Goal: Information Seeking & Learning: Learn about a topic

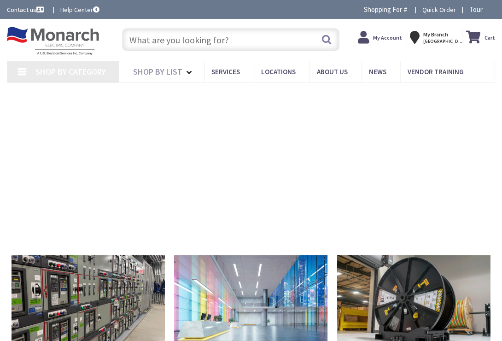
type input "[STREET_ADDRESS]"
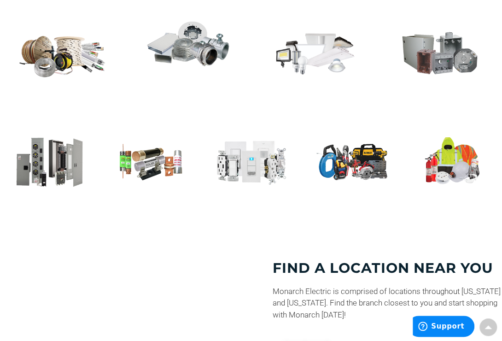
scroll to position [419, 0]
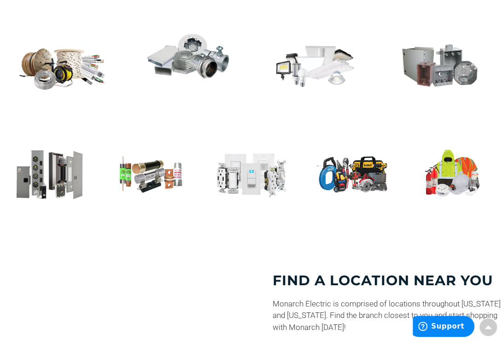
click at [148, 175] on img at bounding box center [150, 173] width 87 height 51
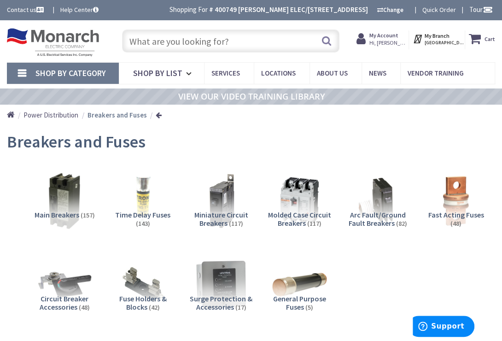
click at [445, 211] on span "Fast Acting Fuses" at bounding box center [457, 214] width 56 height 9
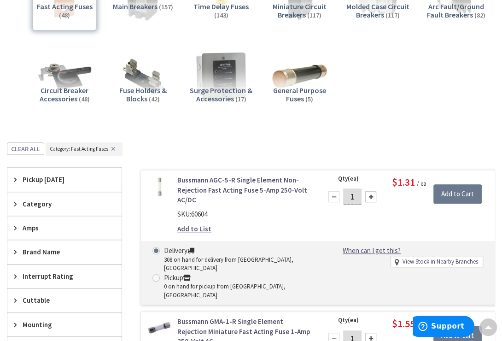
scroll to position [140, 0]
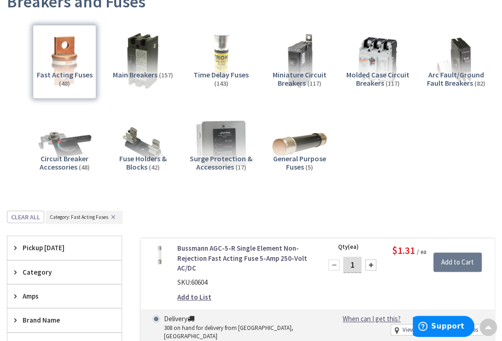
click at [220, 59] on img at bounding box center [221, 60] width 63 height 63
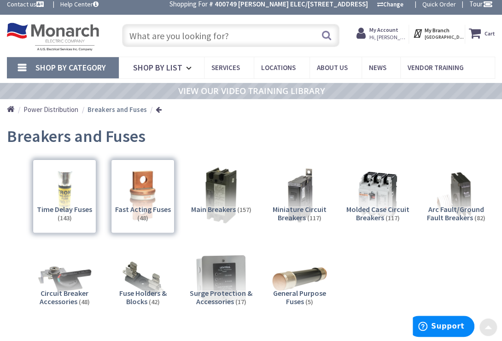
scroll to position [0, 0]
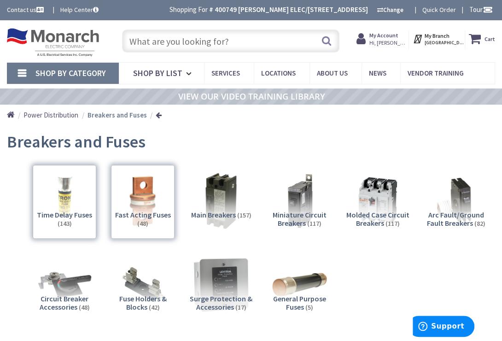
click at [220, 287] on img at bounding box center [221, 284] width 63 height 63
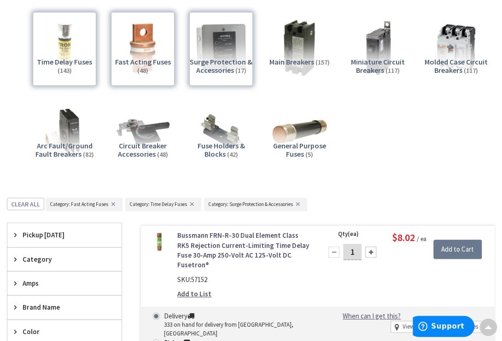
scroll to position [140, 0]
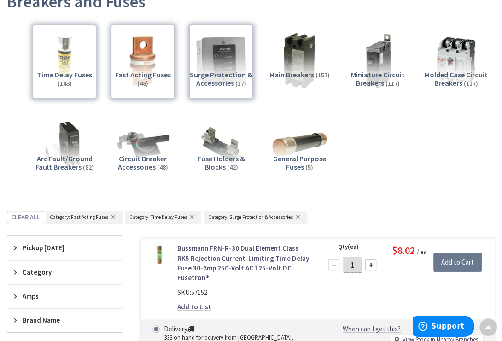
click at [226, 78] on div "Surge Protection & Accessories (17)" at bounding box center [221, 62] width 64 height 74
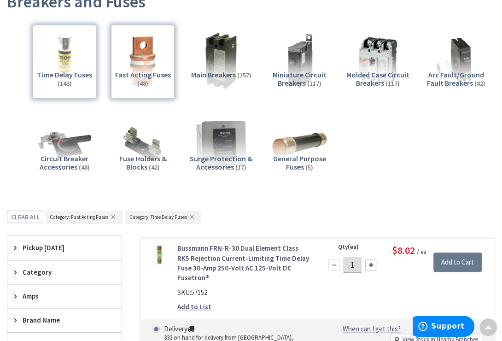
click at [206, 183] on div "Time Delay Fuses (143) Fast Acting Fuses (48) Main Breakers (157) Miniature Cir…" at bounding box center [251, 106] width 488 height 172
click at [217, 146] on img at bounding box center [221, 144] width 63 height 63
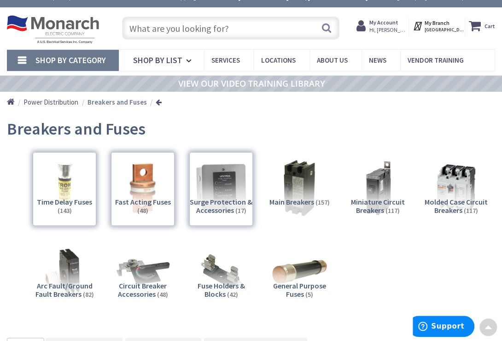
scroll to position [0, 0]
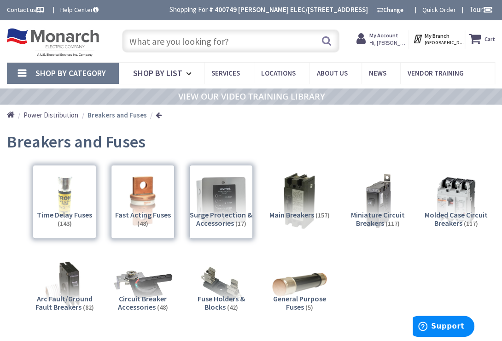
click at [135, 292] on img at bounding box center [143, 284] width 63 height 63
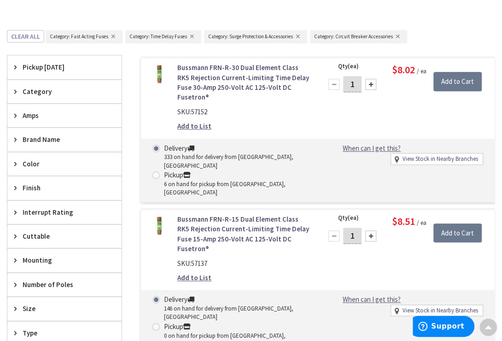
scroll to position [307, 0]
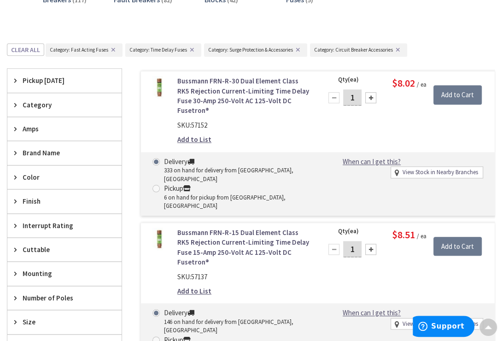
click at [42, 269] on span "Mounting" at bounding box center [60, 274] width 75 height 10
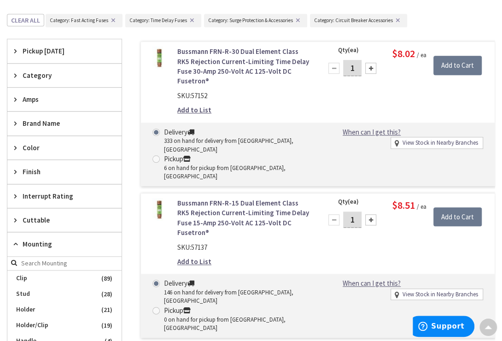
scroll to position [349, 0]
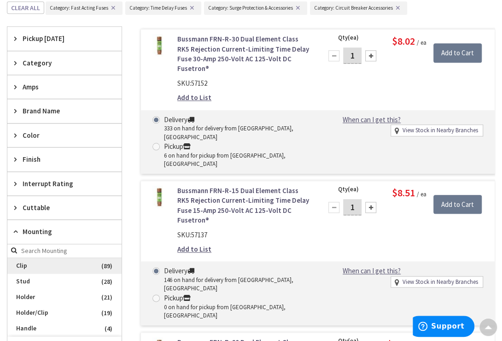
click at [41, 264] on span "Clip" at bounding box center [64, 266] width 114 height 16
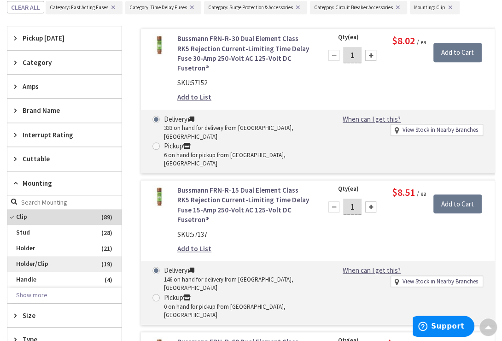
scroll to position [308, 0]
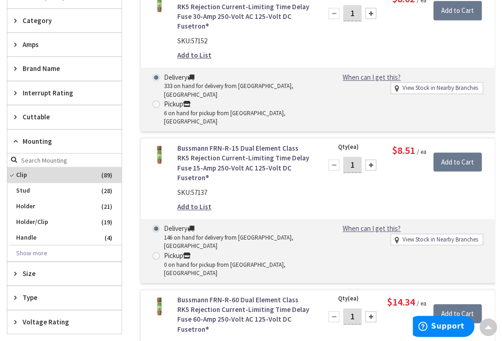
click at [46, 296] on span "Type" at bounding box center [60, 298] width 75 height 10
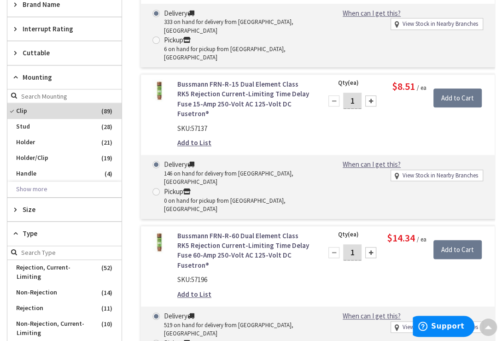
scroll to position [392, 0]
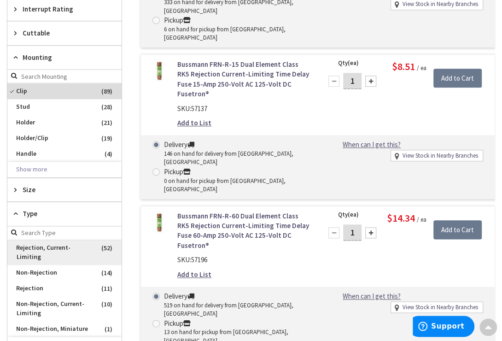
click at [59, 244] on span "Rejection, Current-Limiting" at bounding box center [64, 252] width 114 height 25
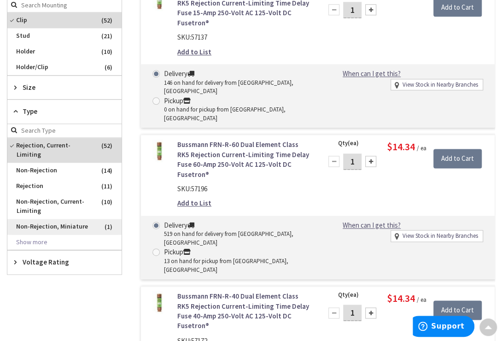
scroll to position [508, 0]
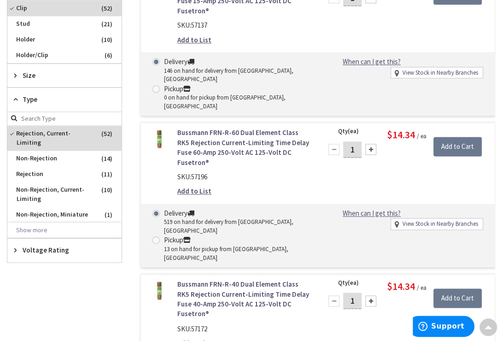
click at [62, 242] on div "Voltage Rating" at bounding box center [64, 250] width 114 height 24
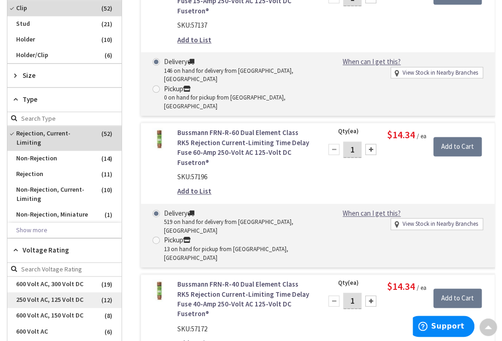
click at [37, 292] on span "250 Volt AC, 125 Volt DC" at bounding box center [64, 300] width 114 height 16
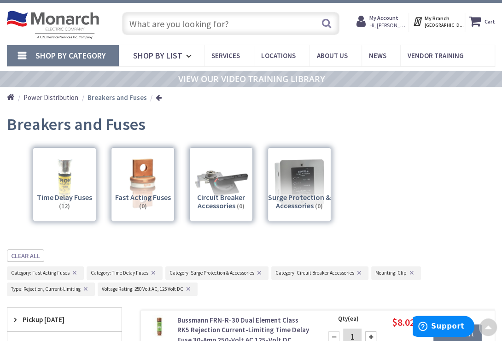
scroll to position [0, 0]
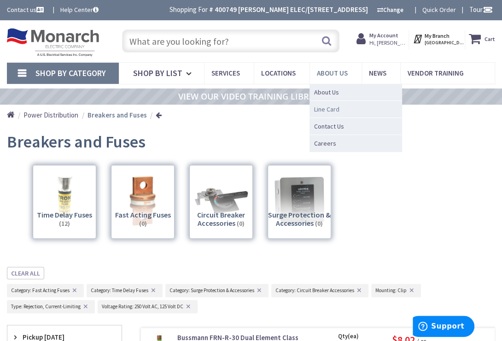
click at [319, 109] on span "Line Card" at bounding box center [326, 109] width 25 height 9
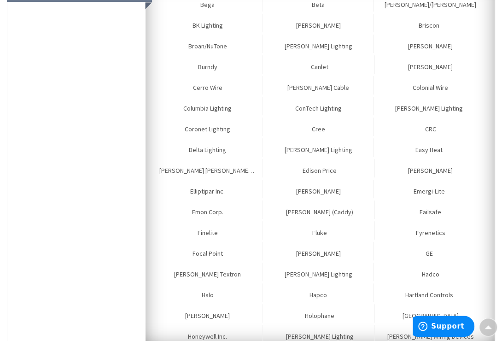
scroll to position [209, 0]
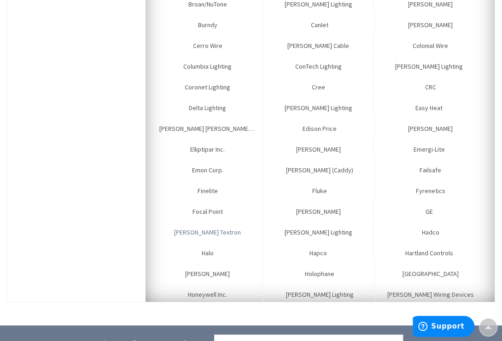
click at [206, 232] on link "Greenlee Textron" at bounding box center [208, 230] width 111 height 18
